Goal: Download file/media

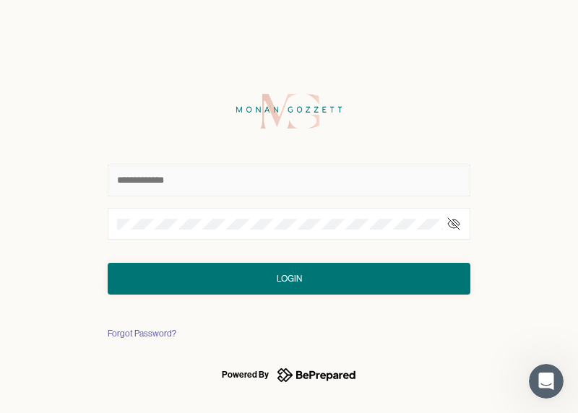
click at [192, 184] on input "text" at bounding box center [289, 181] width 363 height 32
type input "**********"
click at [291, 274] on div "Login" at bounding box center [289, 279] width 25 height 14
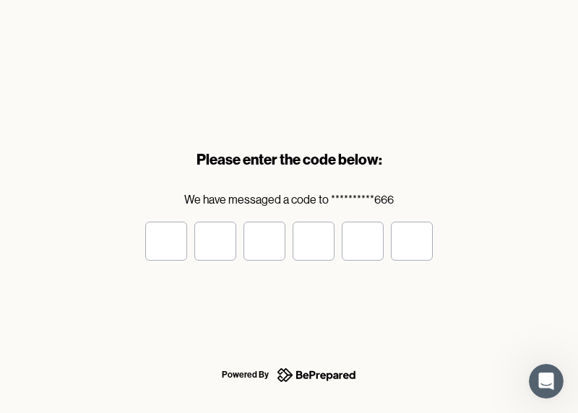
type input "*"
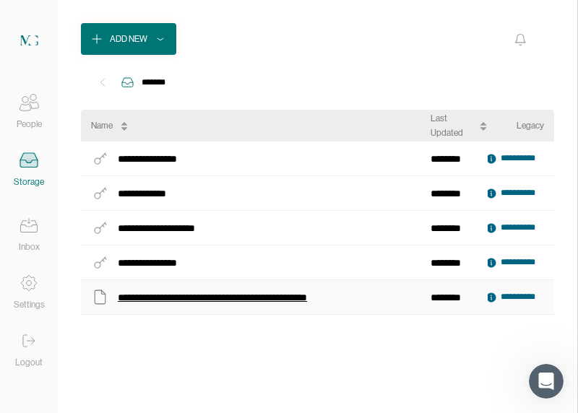
click at [236, 294] on div "**********" at bounding box center [228, 297] width 220 height 19
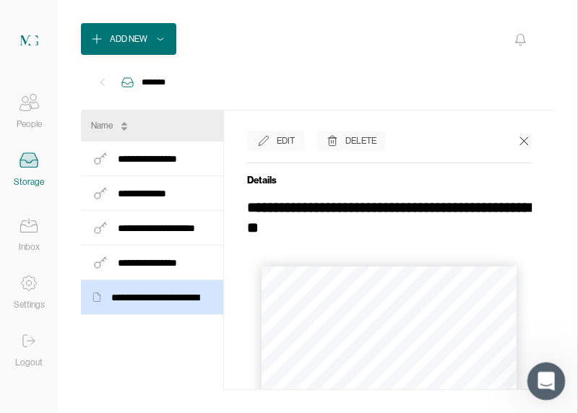
click at [548, 377] on icon "Open Intercom Messenger" at bounding box center [545, 380] width 24 height 24
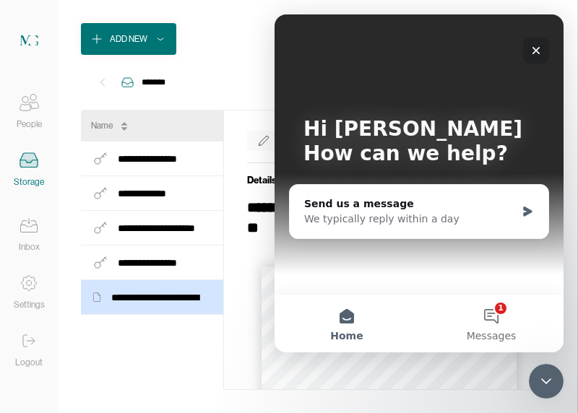
click at [533, 48] on icon "Close" at bounding box center [537, 51] width 12 height 12
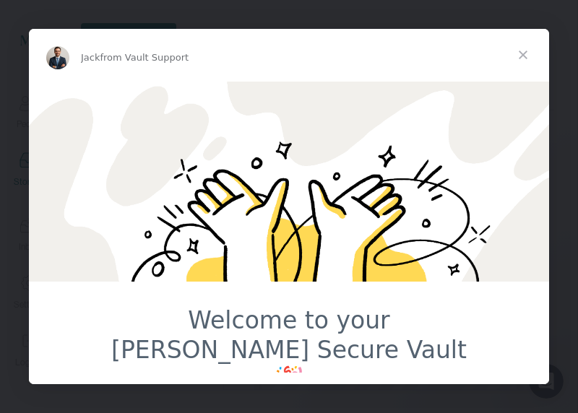
click at [523, 53] on span "Close" at bounding box center [523, 55] width 52 height 52
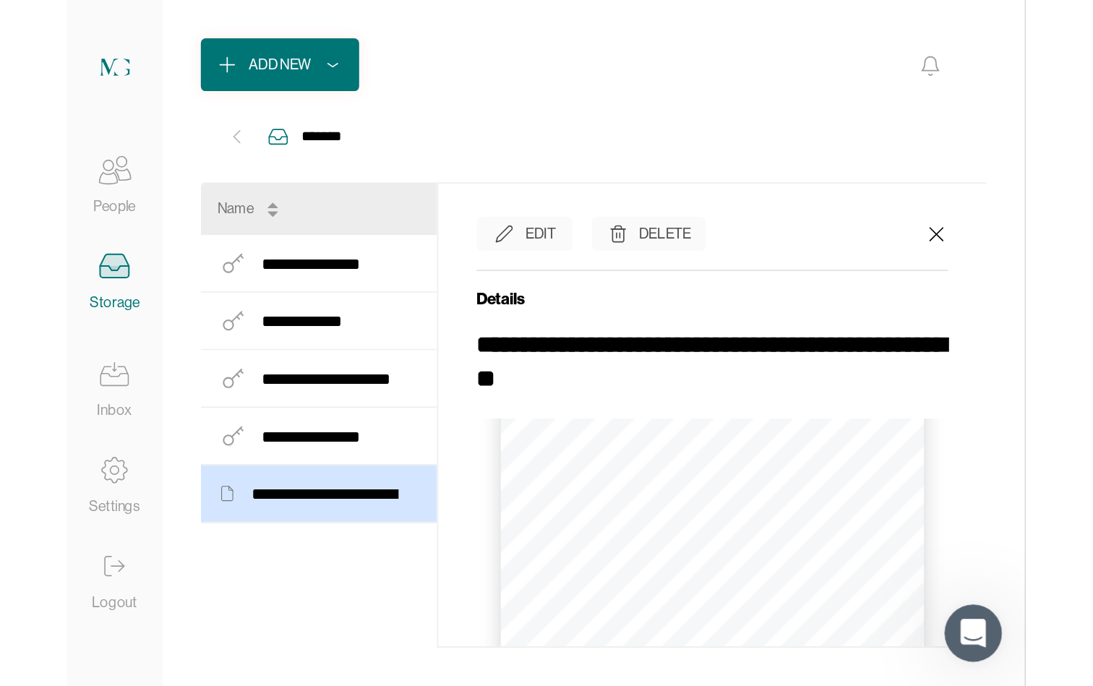
scroll to position [0, 25]
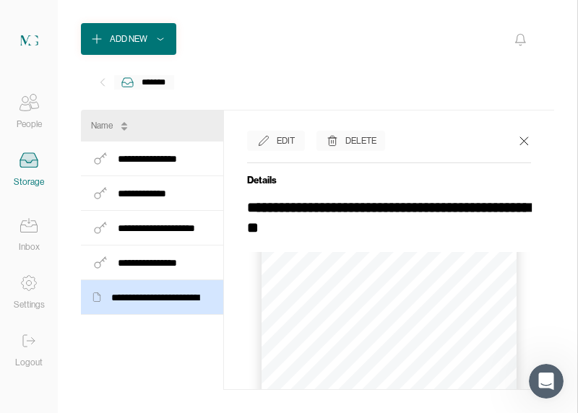
click at [133, 80] on icon at bounding box center [127, 82] width 14 height 14
click at [103, 80] on icon at bounding box center [102, 82] width 14 height 14
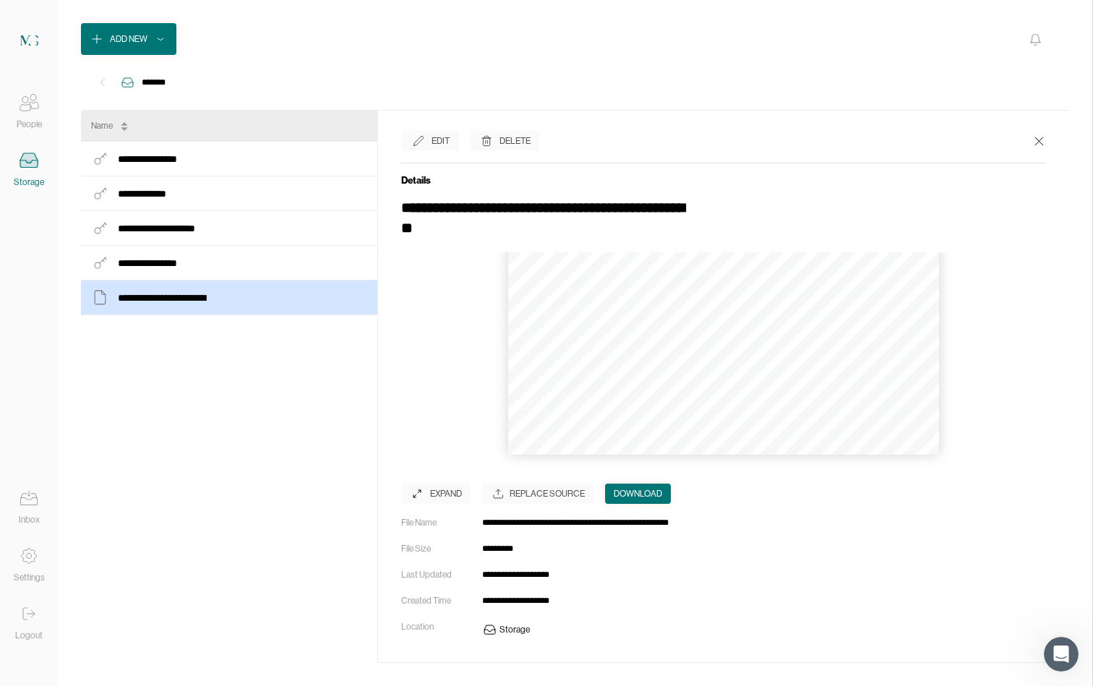
scroll to position [0, 0]
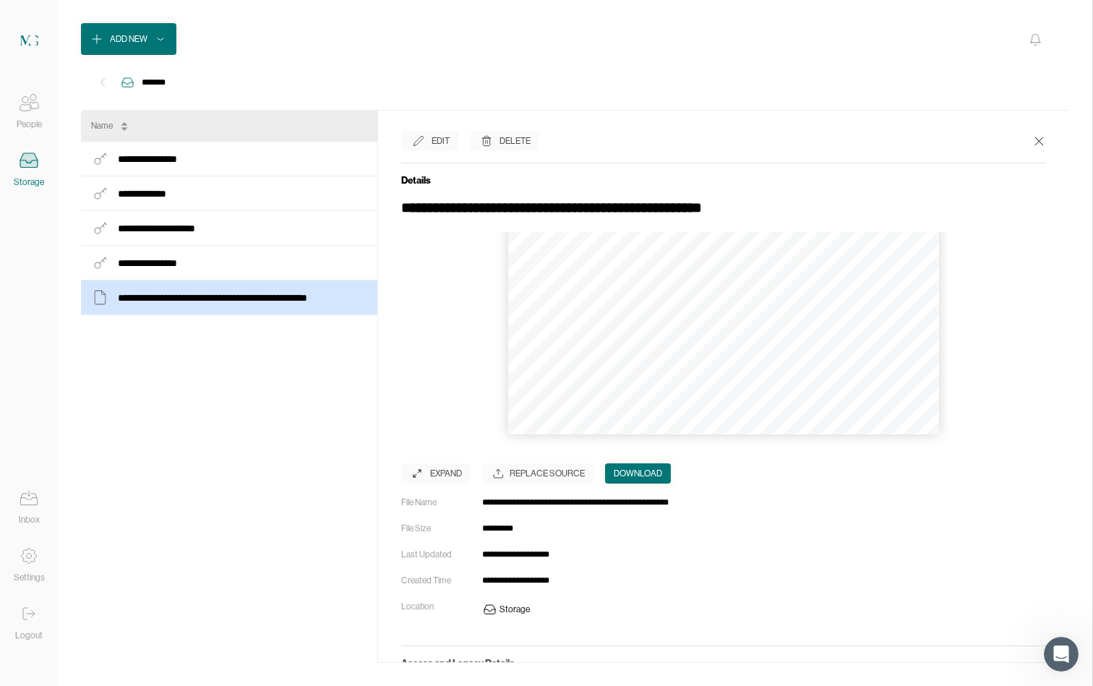
click at [578, 413] on div "Download" at bounding box center [638, 473] width 48 height 14
